Goal: Obtain resource: Download file/media

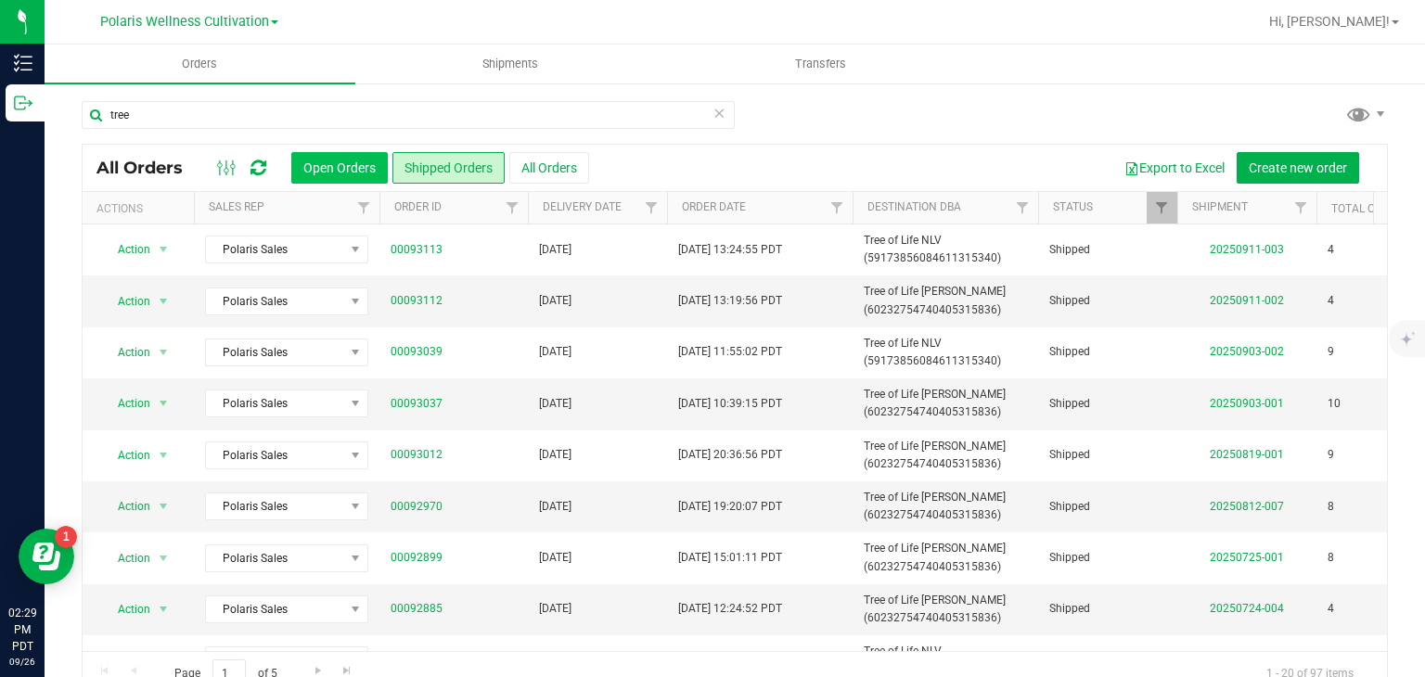
click at [341, 162] on button "Open Orders" at bounding box center [339, 168] width 96 height 32
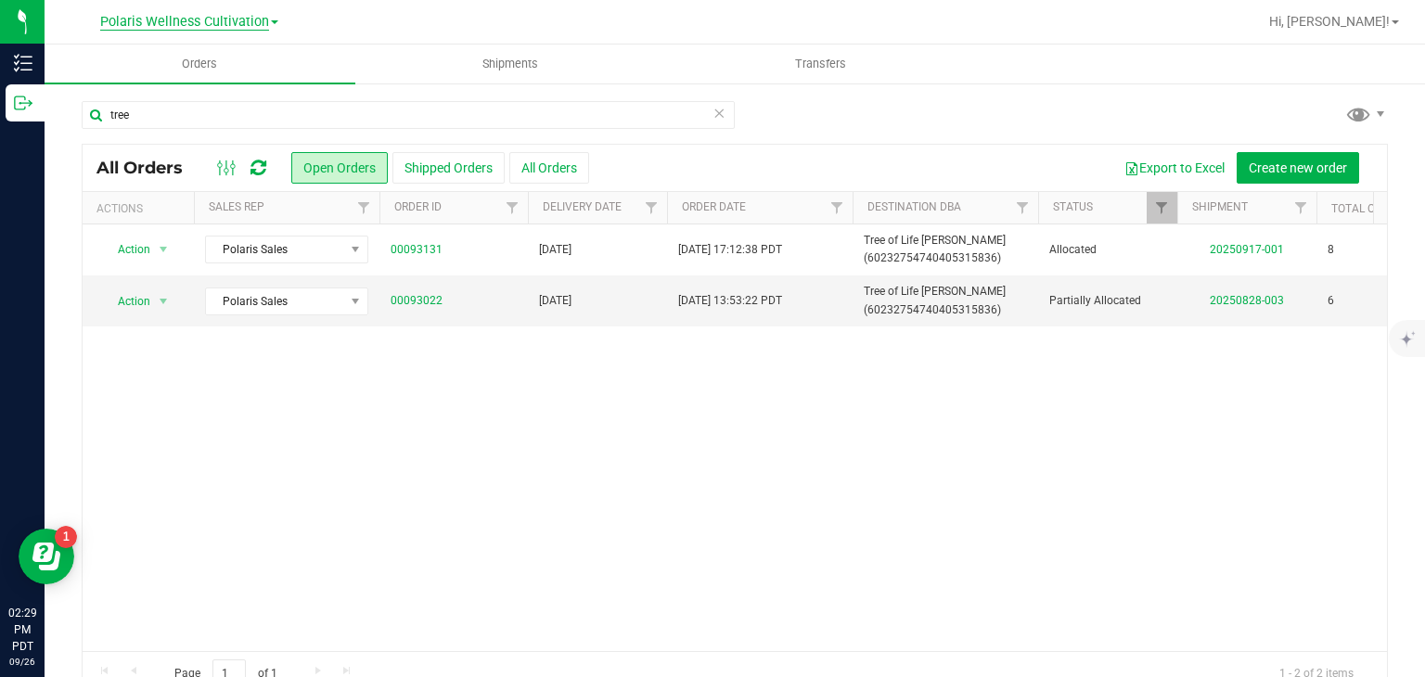
click at [251, 26] on span "Polaris Wellness Cultivation" at bounding box center [184, 22] width 169 height 17
click at [256, 86] on link "Polaris Wellness Production" at bounding box center [189, 90] width 271 height 25
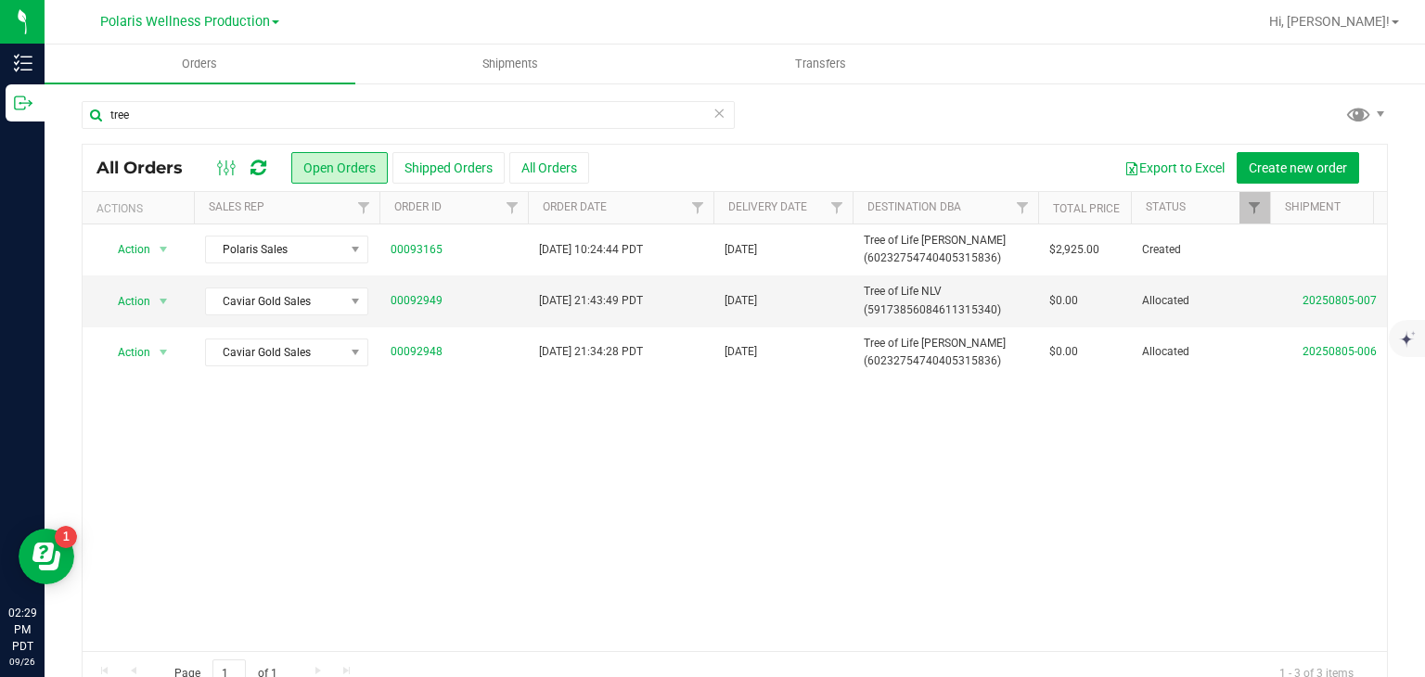
click at [713, 120] on icon at bounding box center [718, 112] width 13 height 22
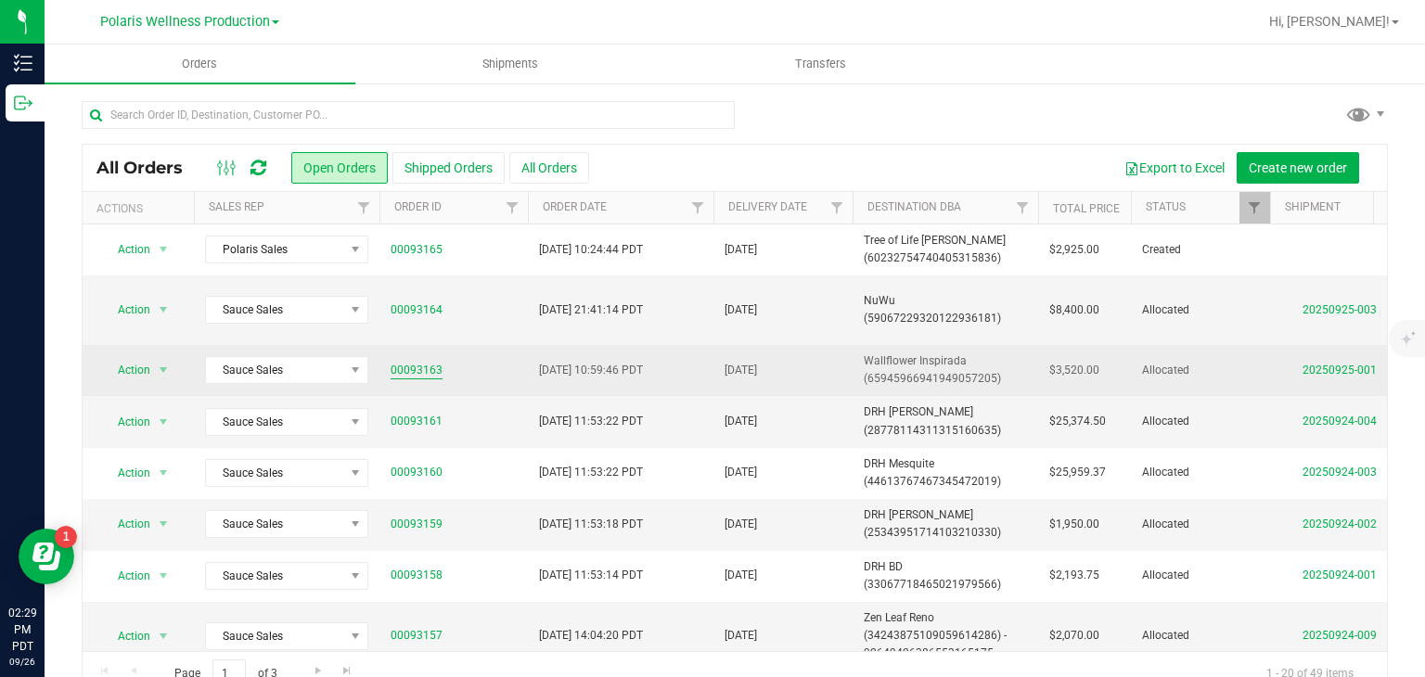
click at [416, 370] on link "00093163" at bounding box center [416, 371] width 52 height 18
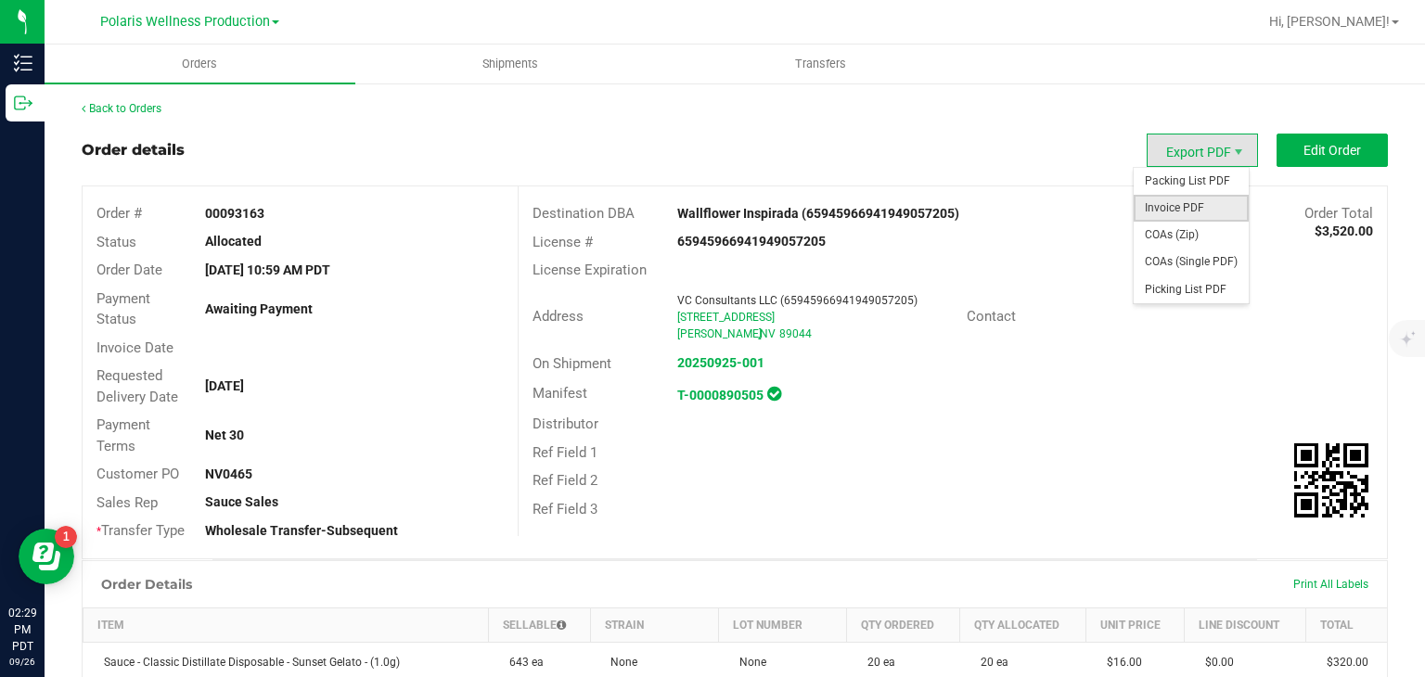
click at [1189, 207] on span "Invoice PDF" at bounding box center [1190, 208] width 115 height 27
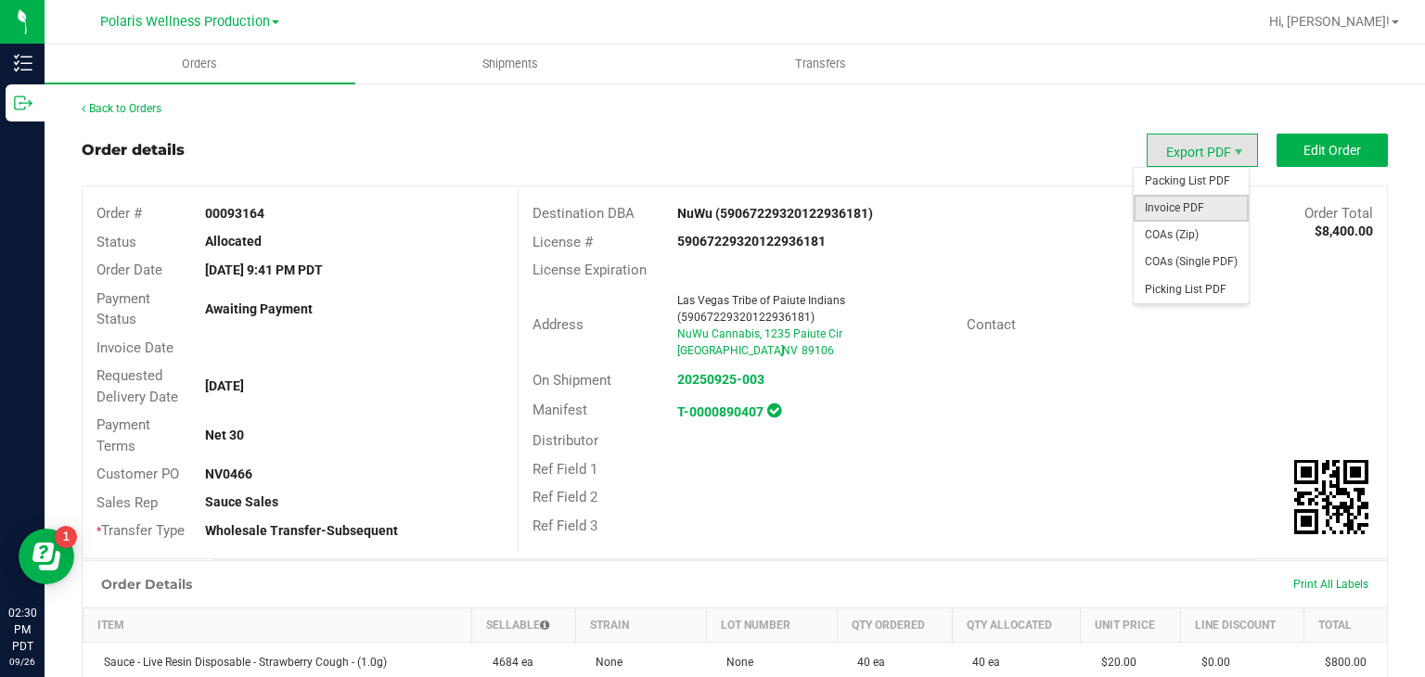
click at [1161, 201] on span "Invoice PDF" at bounding box center [1190, 208] width 115 height 27
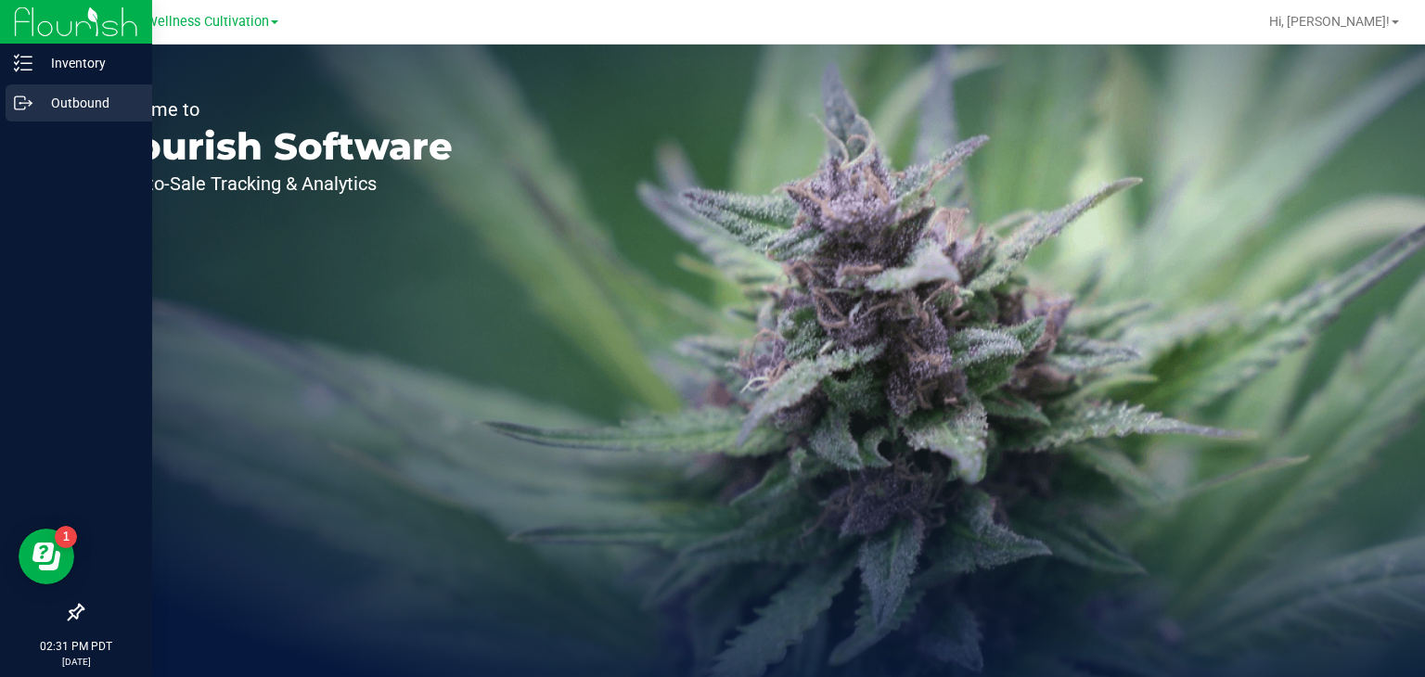
click at [46, 104] on p "Outbound" at bounding box center [87, 103] width 111 height 22
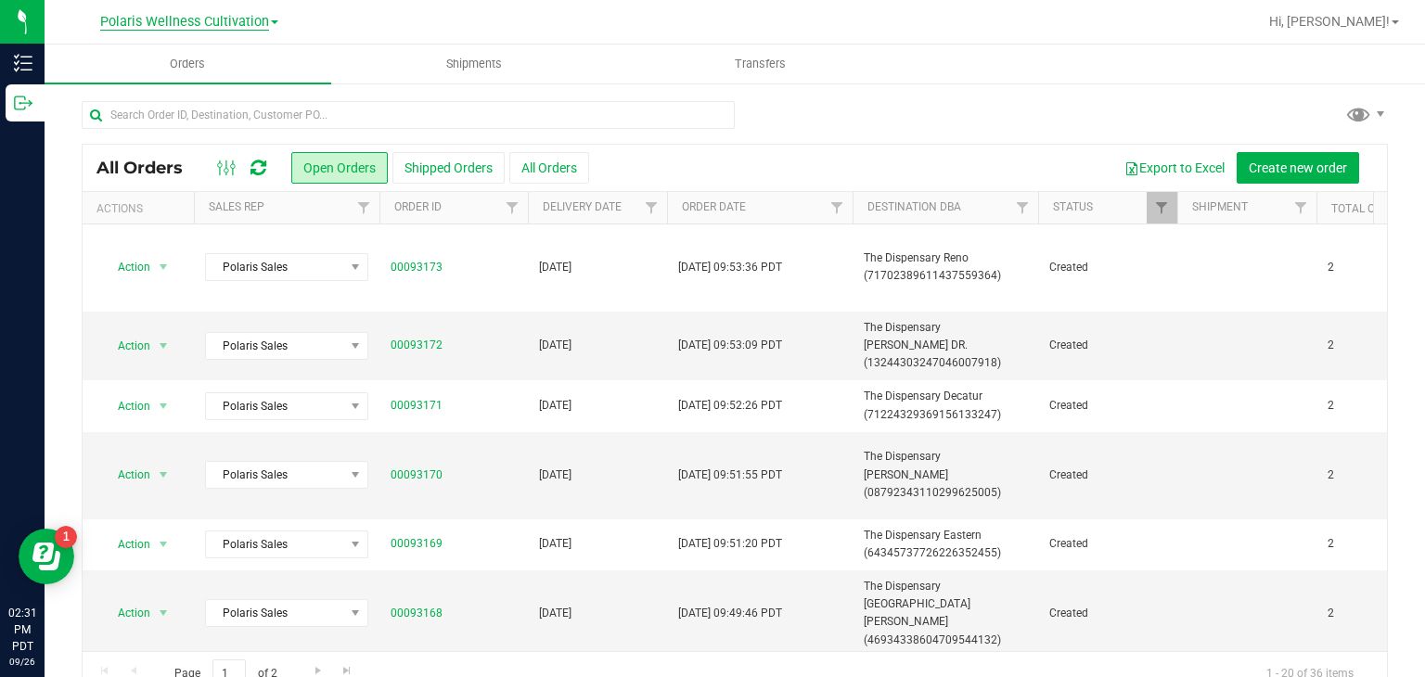
click at [256, 18] on span "Polaris Wellness Cultivation" at bounding box center [184, 22] width 169 height 17
click at [241, 79] on link "Polaris Wellness Production" at bounding box center [189, 90] width 271 height 25
